Goal: Download file/media

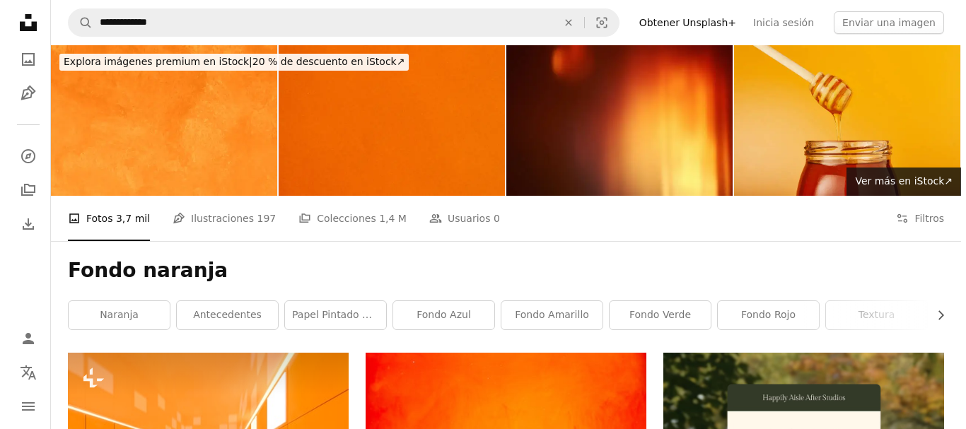
scroll to position [212, 0]
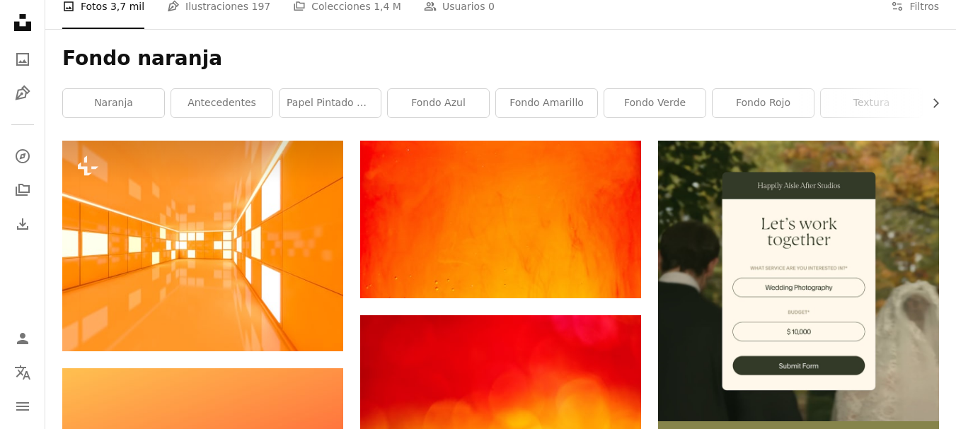
click at [295, 328] on button "A lock Descargar" at bounding box center [288, 326] width 81 height 23
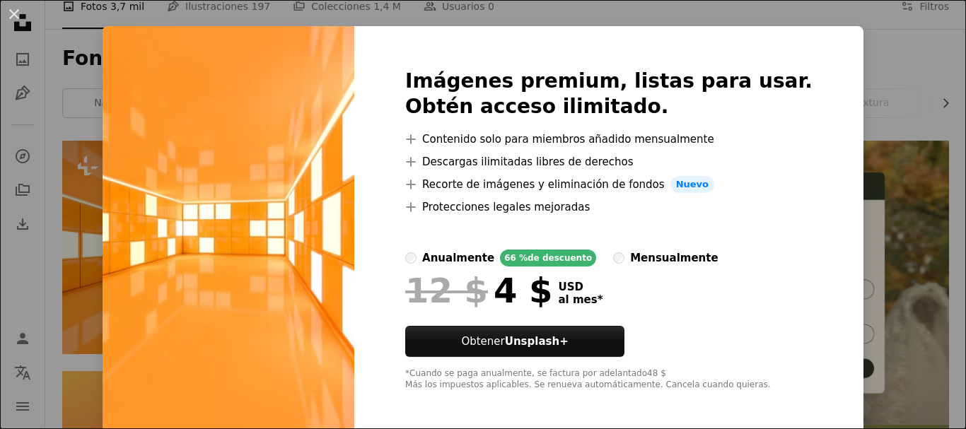
scroll to position [25, 0]
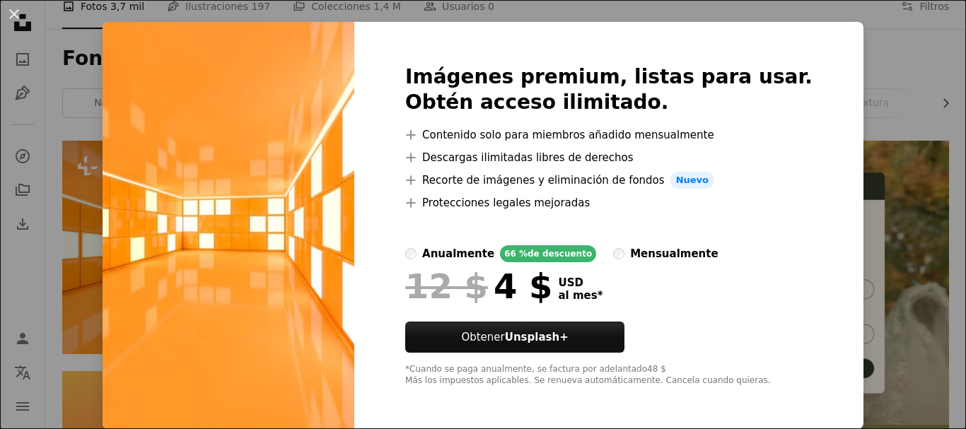
click at [835, 163] on div "An X shape Imágenes premium, listas para usar. Obtén acceso ilimitado. A plus s…" at bounding box center [483, 214] width 966 height 429
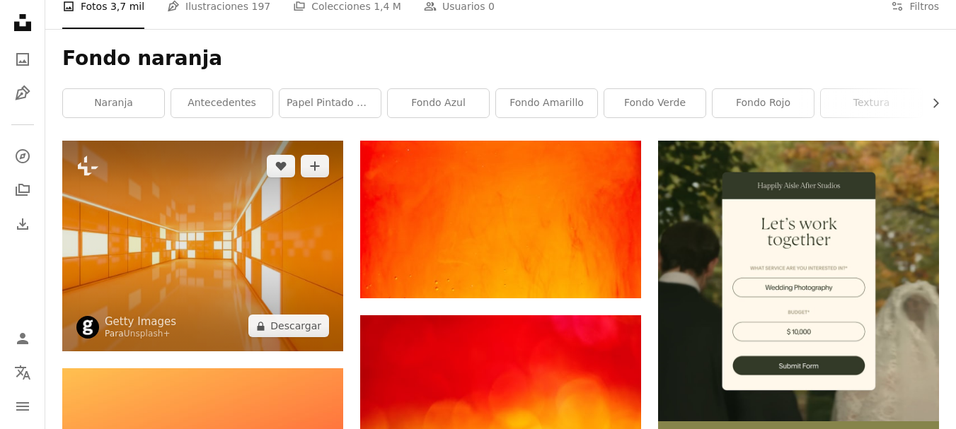
click at [163, 307] on img at bounding box center [202, 246] width 281 height 211
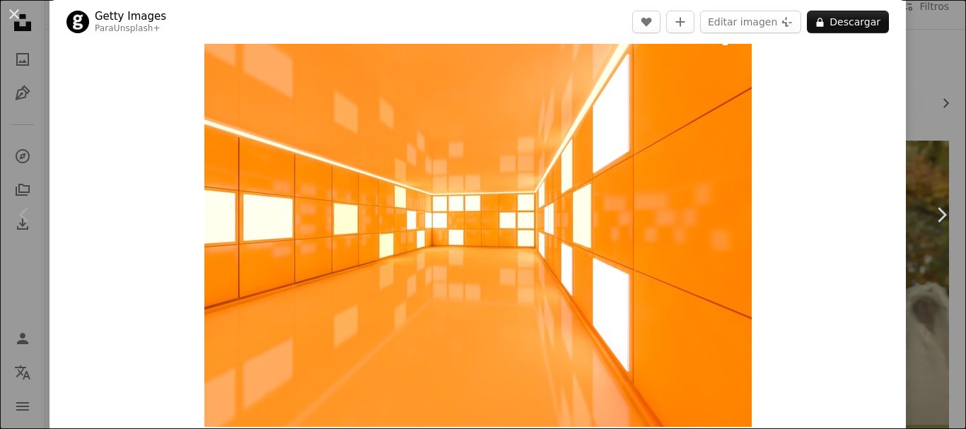
scroll to position [71, 0]
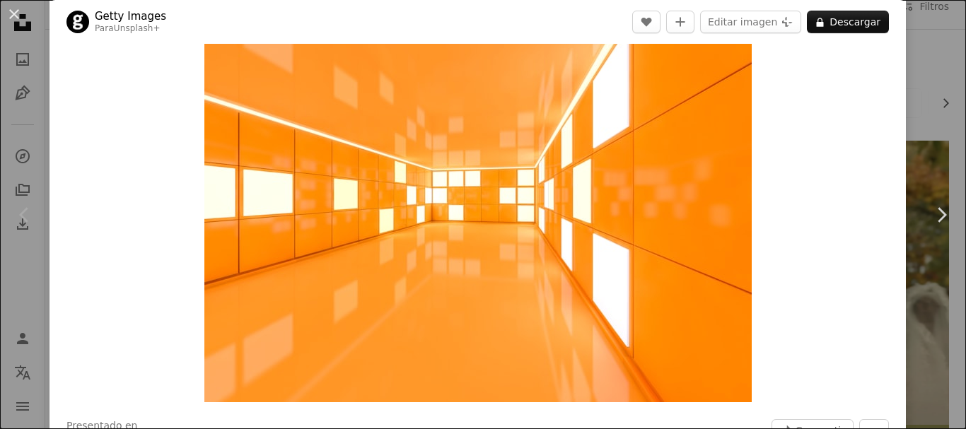
click at [488, 245] on img "Ampliar en esta imagen" at bounding box center [478, 197] width 548 height 411
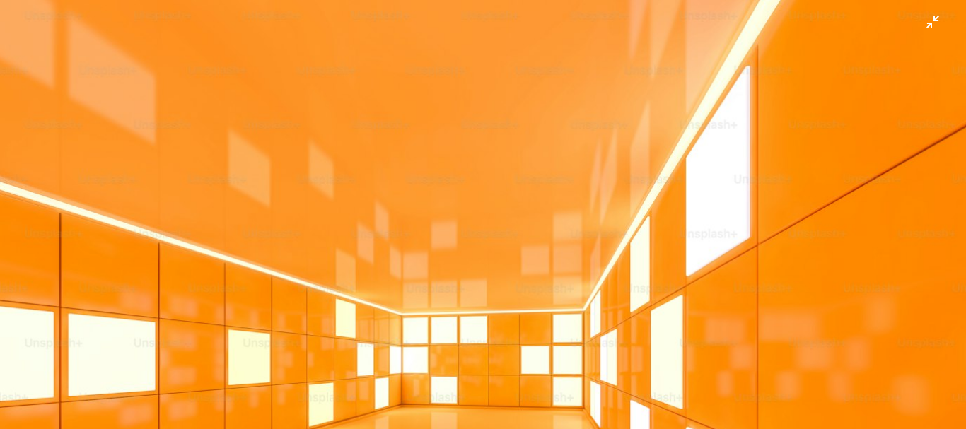
scroll to position [141, 0]
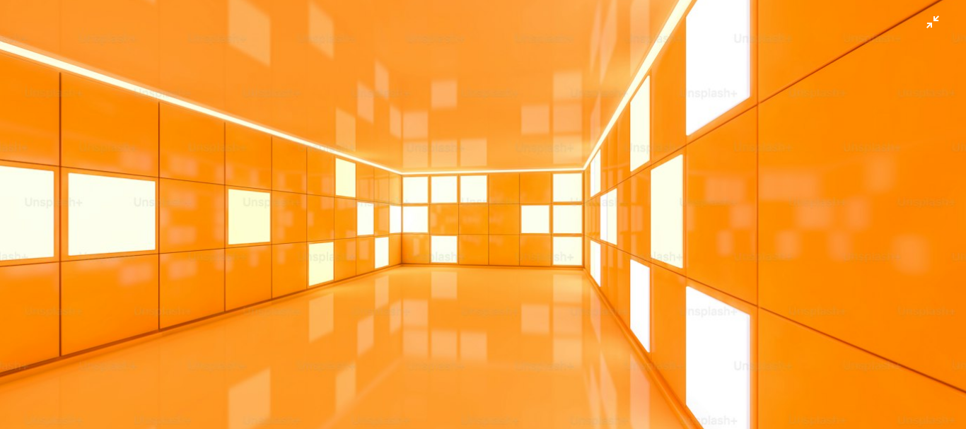
click at [468, 158] on img "Reducir el zoom en esta imagen" at bounding box center [483, 222] width 968 height 727
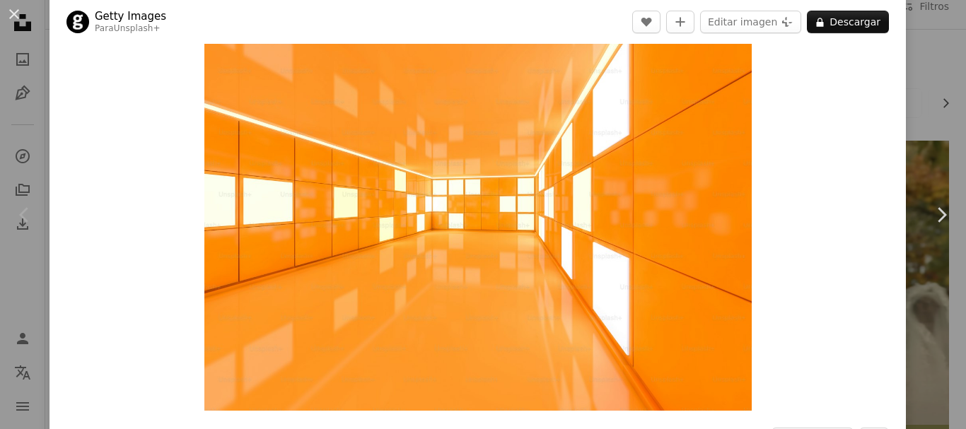
click at [468, 158] on img "Ampliar en esta imagen" at bounding box center [478, 205] width 548 height 411
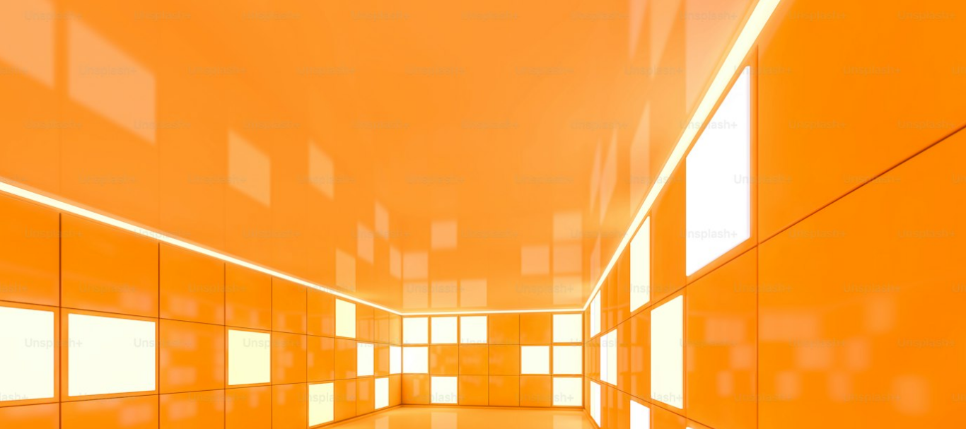
scroll to position [141, 0]
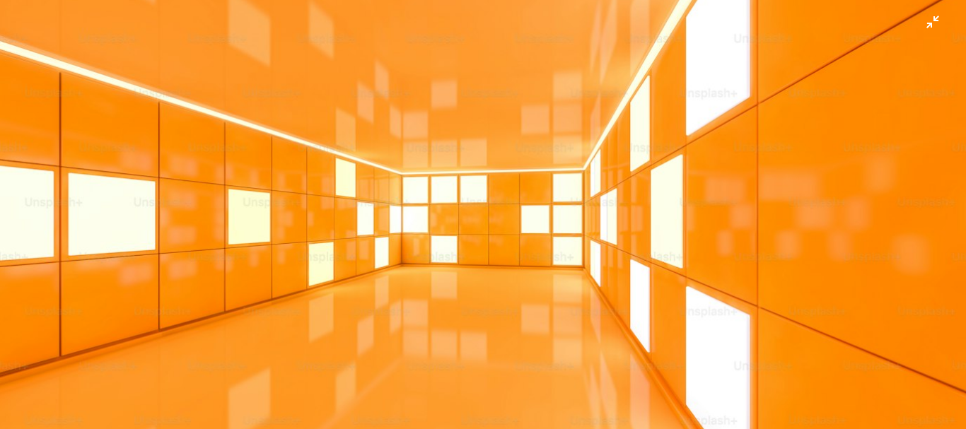
click at [436, 182] on img "Reducir el zoom en esta imagen" at bounding box center [483, 222] width 968 height 727
